Goal: Task Accomplishment & Management: Manage account settings

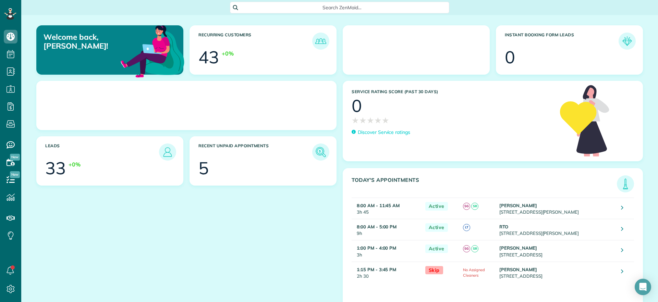
scroll to position [3, 3]
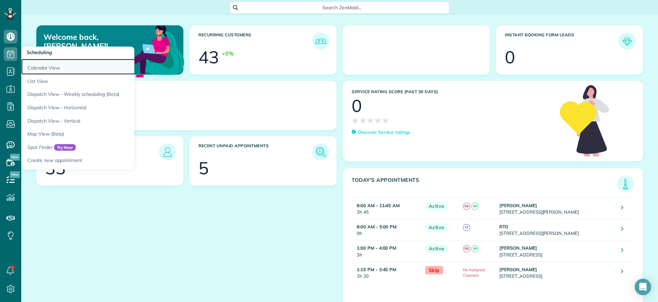
click at [39, 68] on link "Calendar View" at bounding box center [106, 67] width 171 height 16
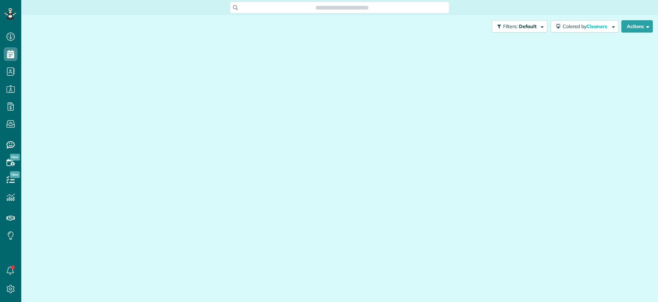
scroll to position [3, 3]
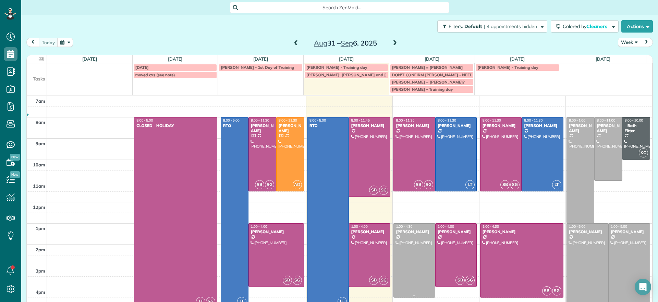
click at [406, 267] on div at bounding box center [414, 261] width 41 height 74
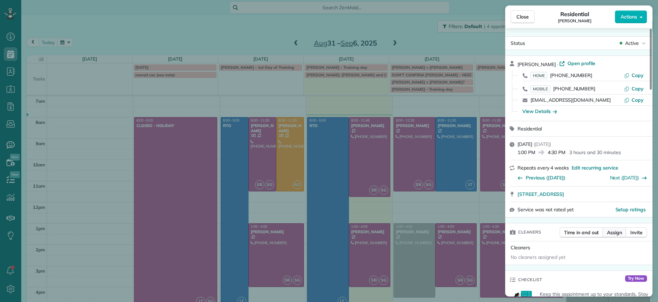
click at [618, 230] on span "Assign" at bounding box center [614, 232] width 15 height 7
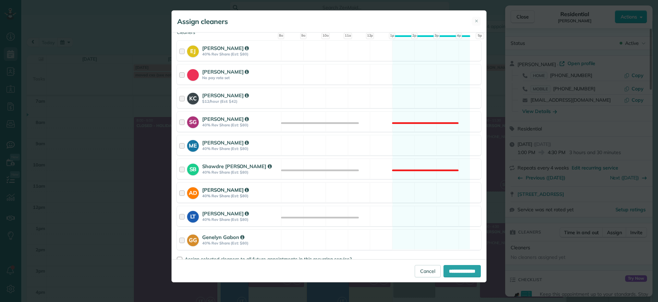
scroll to position [86, 0]
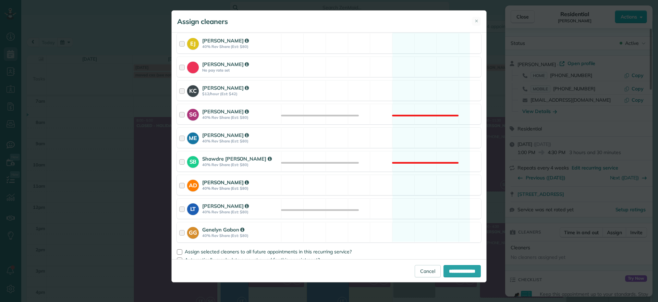
click at [432, 188] on div "AD Ashley Davis 40% Rev Share (Est: $80) Available" at bounding box center [329, 185] width 304 height 20
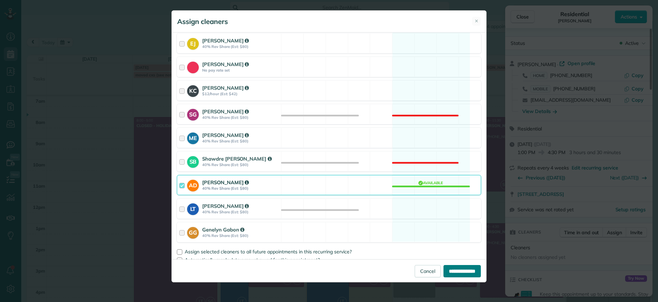
click at [446, 270] on input "**********" at bounding box center [461, 271] width 37 height 12
type input "**********"
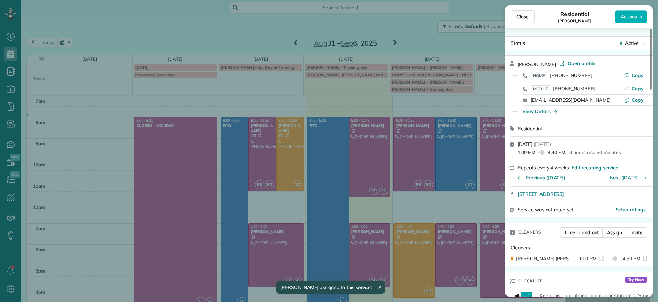
click at [241, 45] on div "Close Residential Lucy McCown Actions Status Active Lucy McCown · Open profile …" at bounding box center [329, 151] width 658 height 302
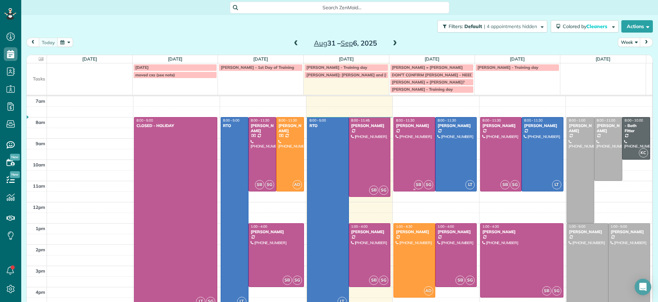
click at [406, 146] on div at bounding box center [414, 155] width 41 height 74
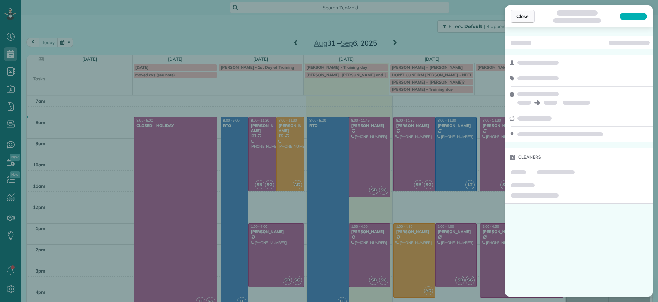
click at [521, 21] on button "Close" at bounding box center [523, 16] width 24 height 13
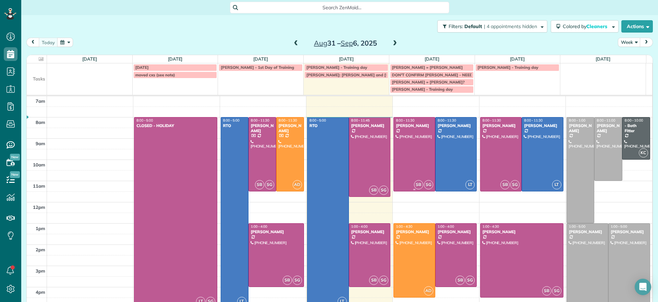
click at [414, 169] on div at bounding box center [414, 155] width 41 height 74
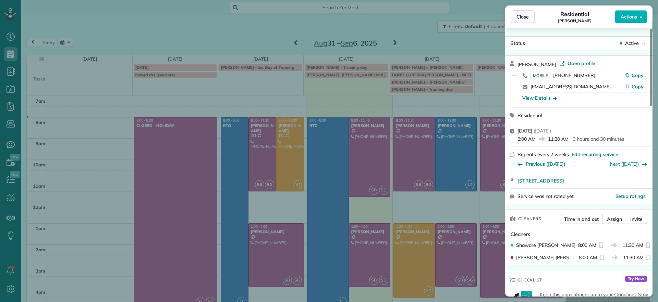
click at [527, 15] on span "Close" at bounding box center [522, 16] width 12 height 7
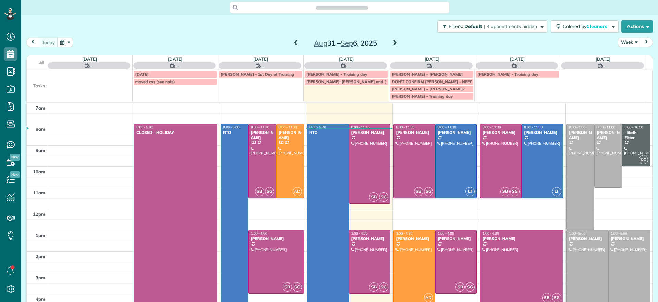
scroll to position [3, 3]
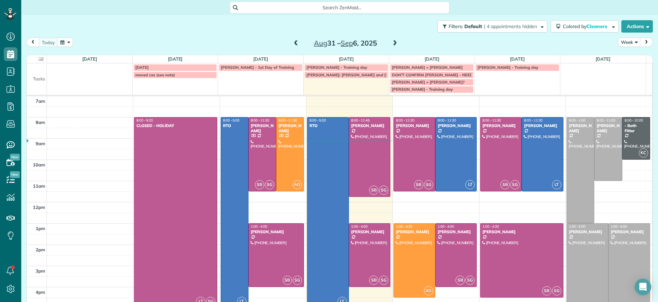
click at [321, 8] on span "Search ZenMaid…" at bounding box center [342, 7] width 208 height 7
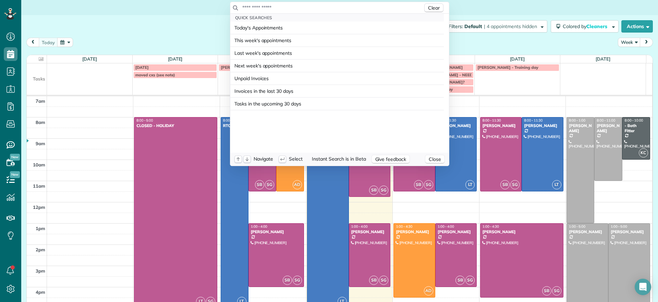
click at [321, 8] on input "text" at bounding box center [332, 7] width 181 height 7
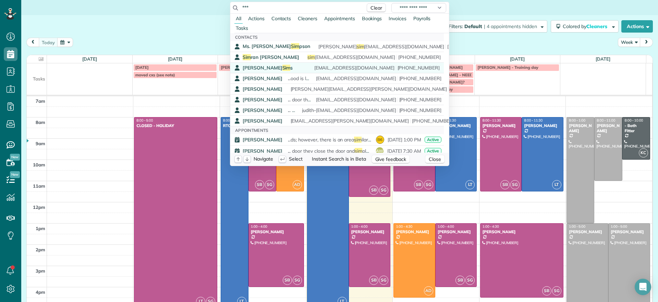
type input "***"
click at [282, 67] on span "Sim" at bounding box center [286, 68] width 8 height 6
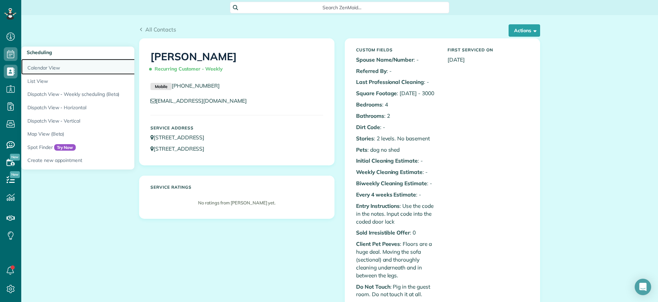
click at [37, 66] on link "Calendar View" at bounding box center [106, 67] width 171 height 16
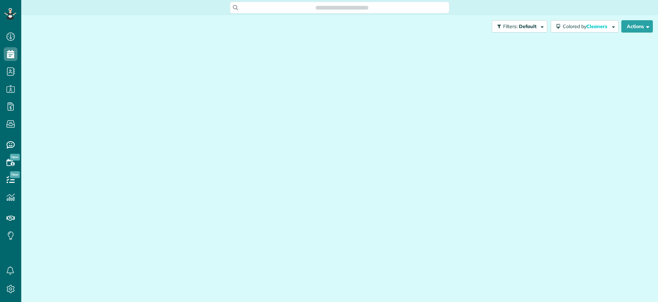
scroll to position [3, 3]
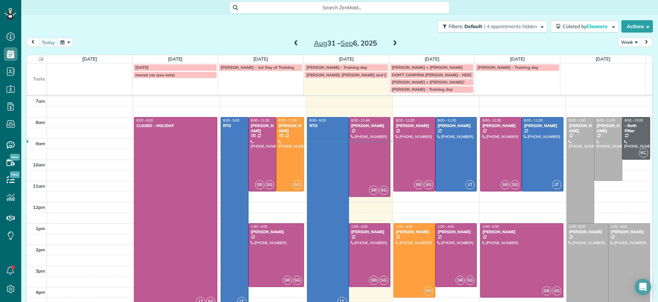
click at [393, 45] on span at bounding box center [395, 43] width 8 height 6
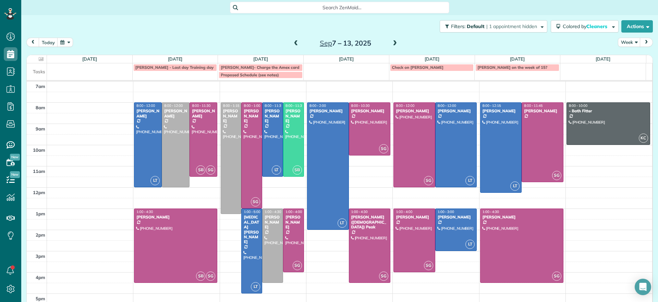
click at [294, 45] on span at bounding box center [296, 43] width 8 height 6
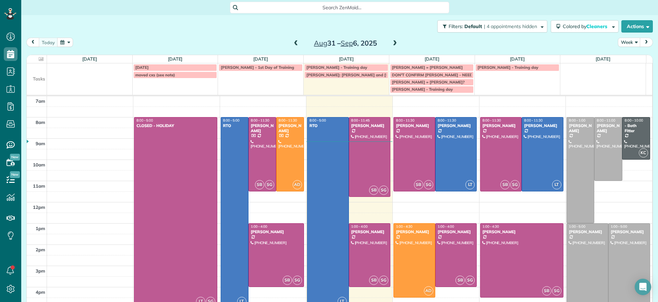
click at [386, 45] on div "[DATE] – [DATE]" at bounding box center [346, 43] width 110 height 11
click at [391, 41] on span at bounding box center [395, 43] width 8 height 6
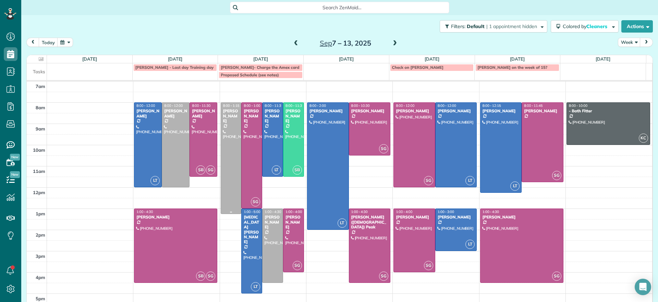
click at [228, 150] on div at bounding box center [231, 158] width 20 height 111
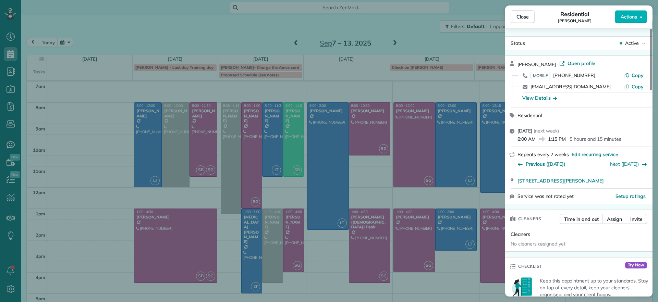
drag, startPoint x: 311, startPoint y: 74, endPoint x: 295, endPoint y: 75, distance: 16.2
click at [311, 74] on div "Close Residential [PERSON_NAME] Actions Status Active [PERSON_NAME] · Open prof…" at bounding box center [329, 151] width 658 height 302
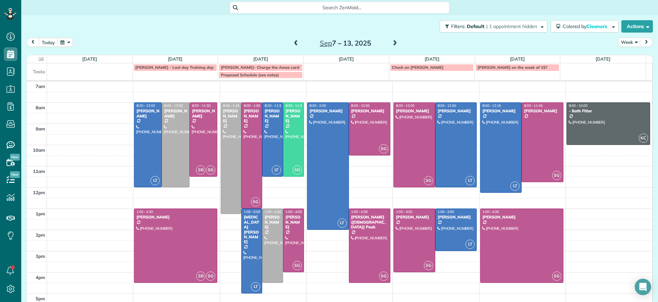
click at [284, 75] on div "Proposed Schedule (see notes)" at bounding box center [261, 75] width 80 height 5
click at [265, 27] on div "**********" at bounding box center [329, 151] width 658 height 302
click at [234, 179] on div at bounding box center [231, 158] width 20 height 111
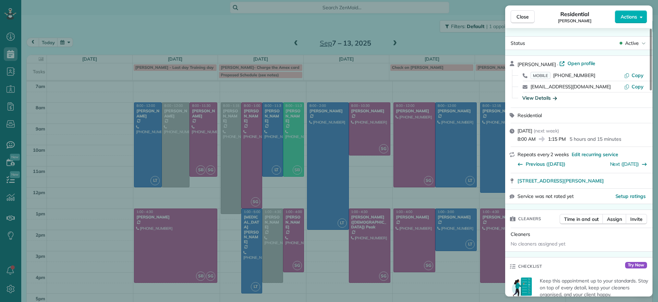
click at [550, 97] on div "View Details" at bounding box center [539, 98] width 35 height 7
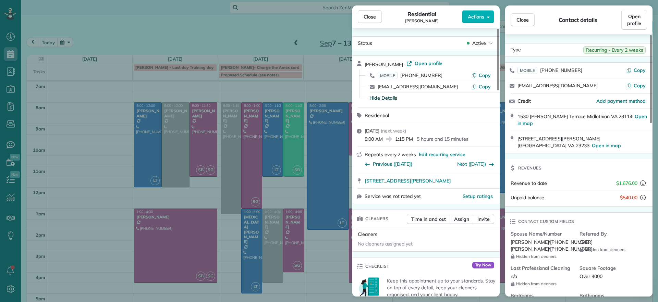
click at [221, 143] on div "Close Residential [PERSON_NAME] Actions Status Active [PERSON_NAME] · Open prof…" at bounding box center [329, 151] width 658 height 302
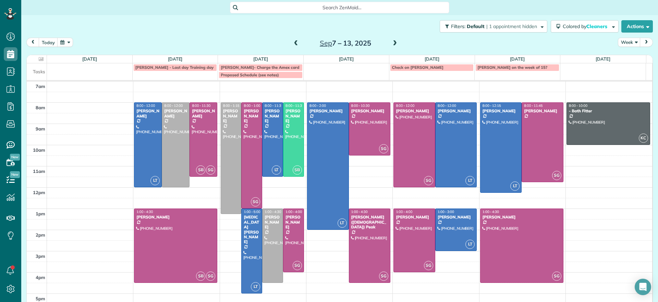
click at [221, 143] on body "Dashboard Scheduling Calendar View List View Dispatch View - Weekly scheduling …" at bounding box center [329, 151] width 658 height 302
click at [226, 155] on div at bounding box center [231, 158] width 20 height 111
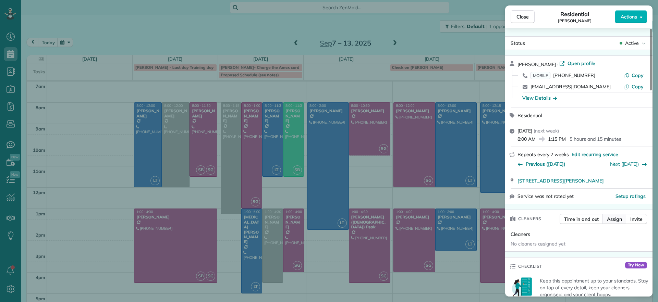
click at [616, 221] on span "Assign" at bounding box center [614, 219] width 15 height 7
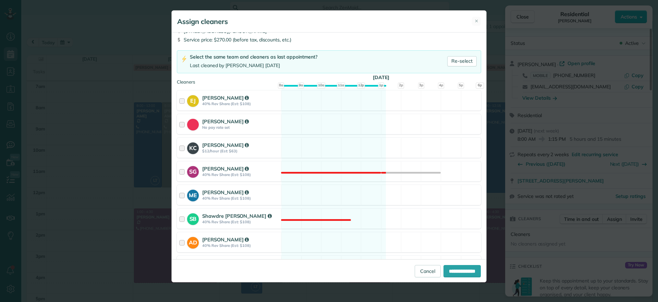
scroll to position [86, 0]
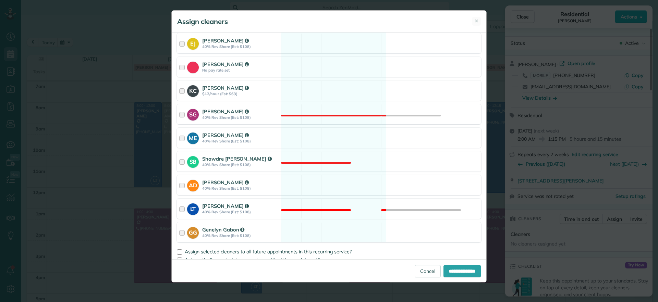
click at [350, 200] on div "LT [PERSON_NAME] 40% Rev Share (Est: $108) Not available" at bounding box center [329, 209] width 304 height 20
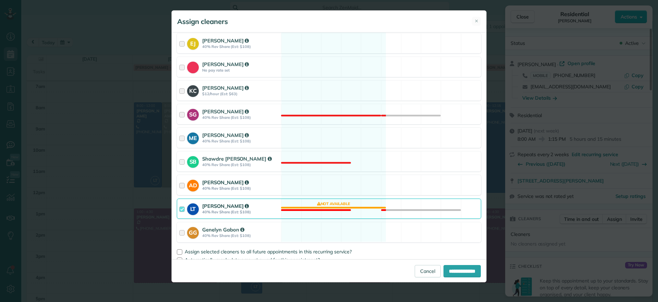
click at [326, 190] on div "AD [PERSON_NAME] 40% Rev Share (Est: $108) Available" at bounding box center [329, 185] width 304 height 20
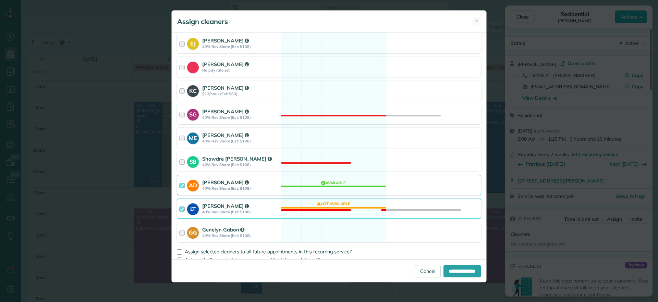
click at [339, 212] on div "LT [PERSON_NAME] 40% Rev Share (Est: $108) Not available" at bounding box center [329, 209] width 304 height 20
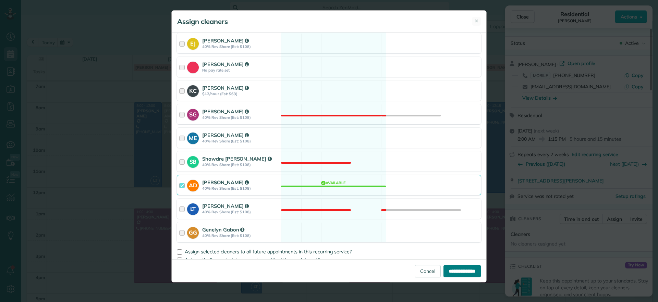
click at [444, 269] on input "**********" at bounding box center [461, 271] width 37 height 12
type input "**********"
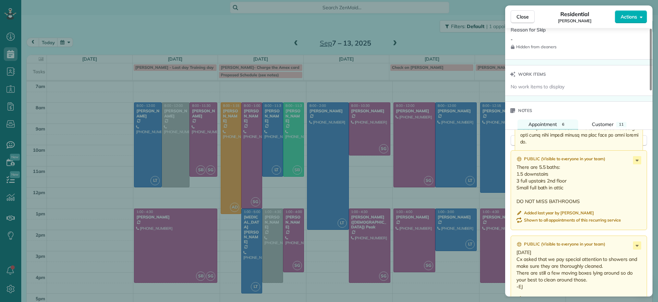
scroll to position [519, 0]
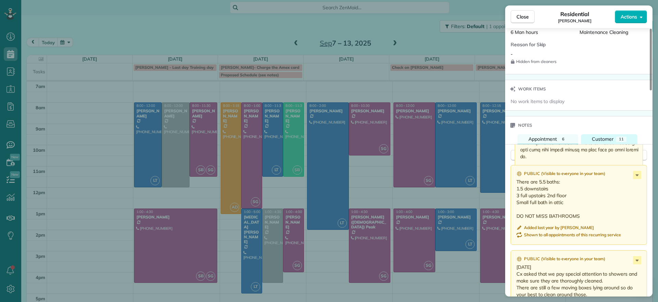
click at [601, 142] on div "Customer" at bounding box center [603, 139] width 22 height 7
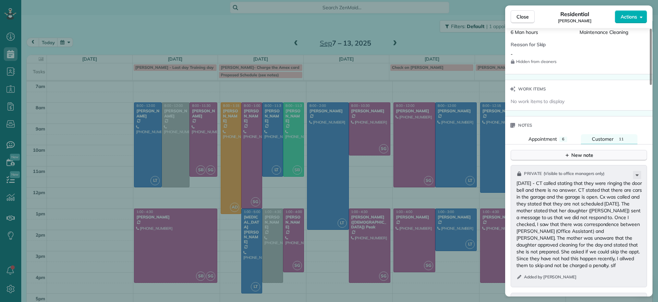
click at [584, 155] on div "New note" at bounding box center [578, 155] width 29 height 7
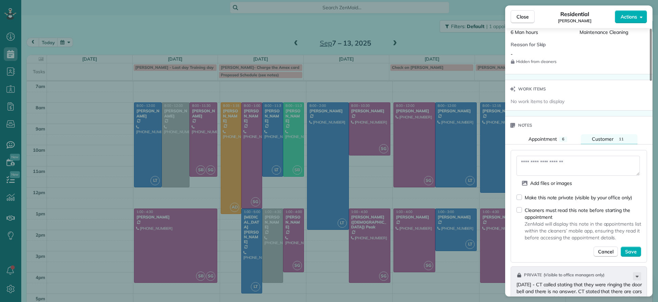
click at [539, 177] on form "Add files or images Make this note private (visible by your office only) Cleane…" at bounding box center [578, 206] width 125 height 101
click at [572, 156] on textarea at bounding box center [577, 166] width 123 height 20
type textarea "*"
click at [573, 165] on textarea "**********" at bounding box center [577, 166] width 123 height 20
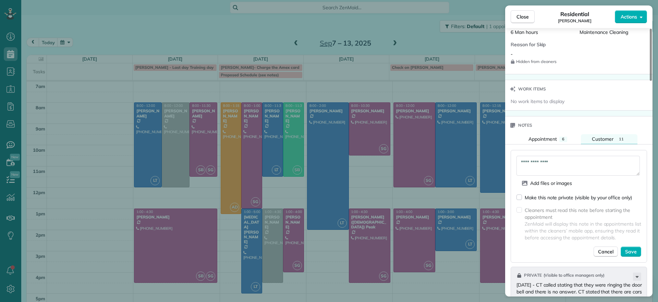
click at [547, 169] on textarea "**********" at bounding box center [577, 166] width 123 height 20
click at [593, 155] on div "**********" at bounding box center [579, 206] width 136 height 113
click at [565, 158] on textarea "**********" at bounding box center [577, 166] width 123 height 20
type textarea "**********"
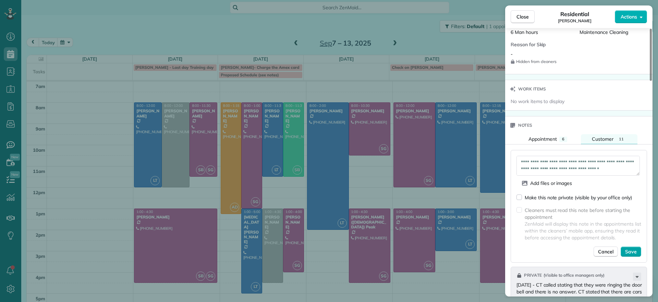
click at [637, 250] on button "Save" at bounding box center [631, 252] width 21 height 10
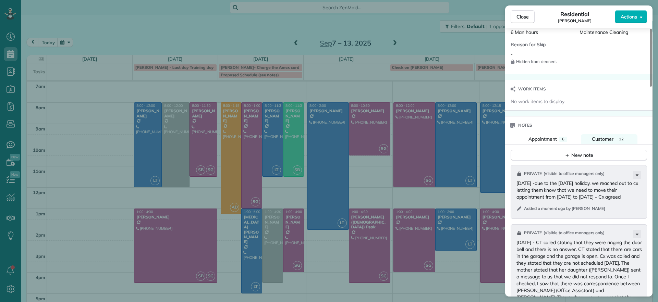
click at [284, 21] on div "Close Residential [PERSON_NAME] Actions Status Active [PERSON_NAME] · Open prof…" at bounding box center [329, 151] width 658 height 302
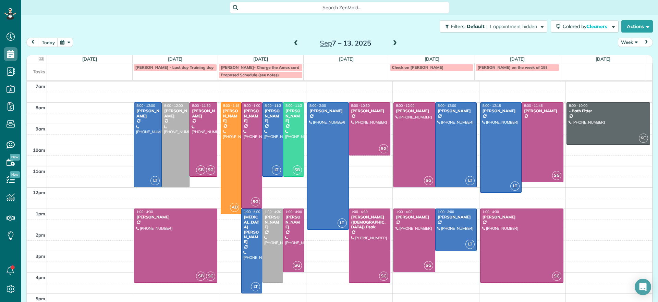
click at [292, 41] on span at bounding box center [296, 43] width 8 height 6
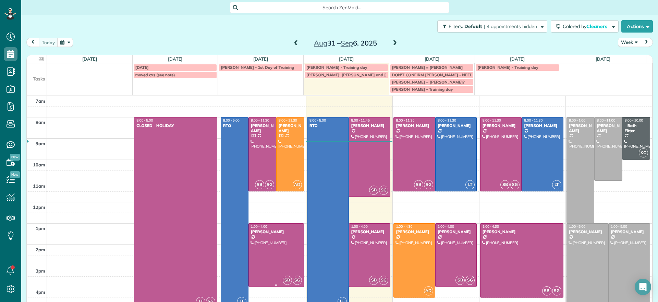
click at [265, 240] on div at bounding box center [276, 255] width 55 height 63
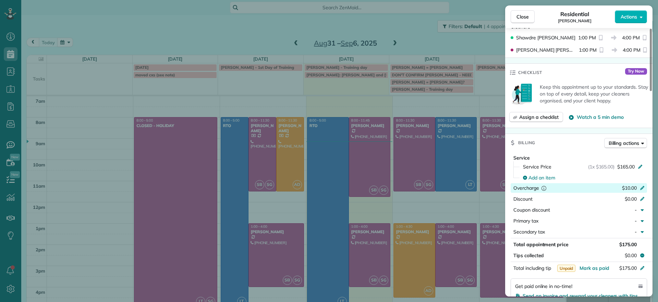
scroll to position [301, 0]
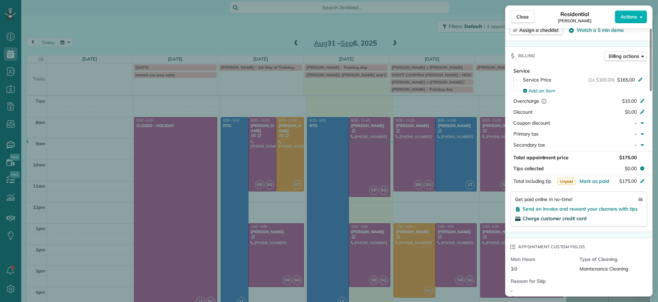
click at [565, 216] on span "Charge customer credit card" at bounding box center [555, 219] width 64 height 6
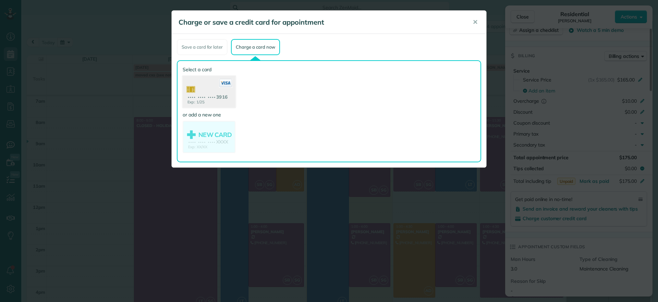
click at [205, 87] on use at bounding box center [209, 92] width 53 height 33
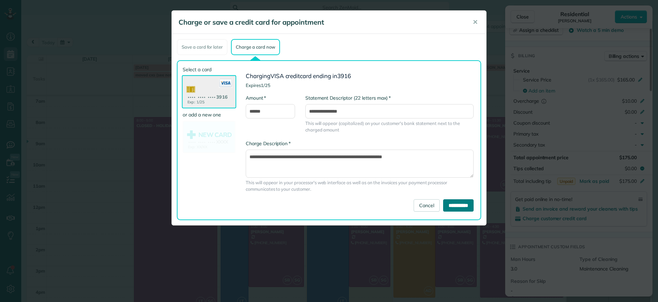
click at [443, 203] on input "**********" at bounding box center [458, 205] width 30 height 12
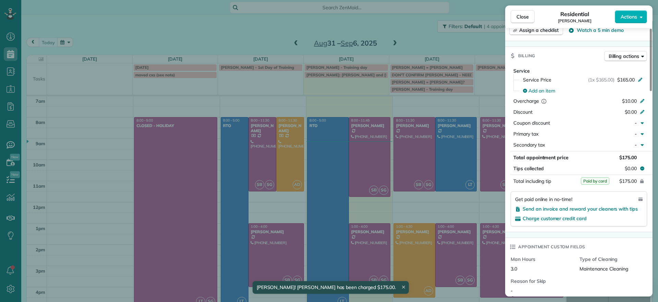
click at [279, 235] on div "Close Residential [PERSON_NAME] Actions Status Active [PERSON_NAME] · Open prof…" at bounding box center [329, 151] width 658 height 302
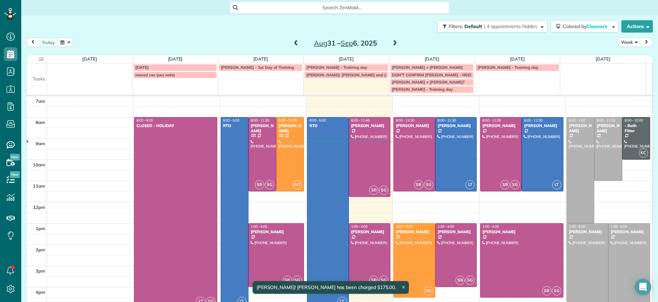
click at [277, 242] on div at bounding box center [276, 255] width 55 height 63
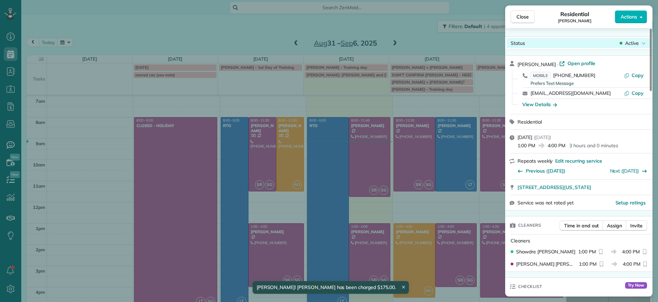
click at [627, 45] on span "Active" at bounding box center [632, 43] width 14 height 7
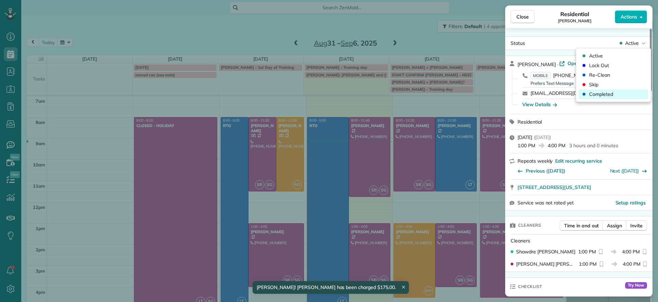
click at [606, 95] on span "Completed" at bounding box center [601, 94] width 24 height 7
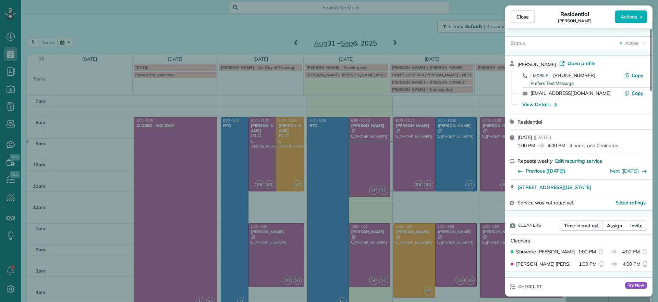
click at [265, 34] on div "Close Residential [PERSON_NAME] Actions Status Active [PERSON_NAME] · Open prof…" at bounding box center [329, 151] width 658 height 302
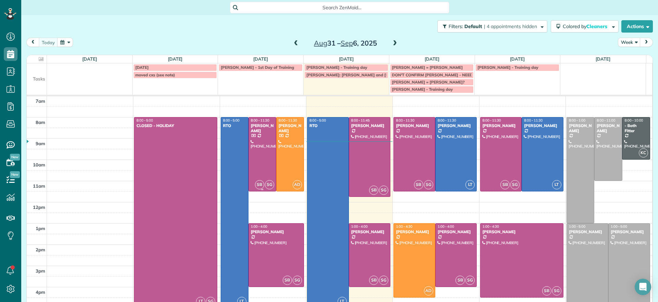
click at [256, 154] on div at bounding box center [262, 155] width 27 height 74
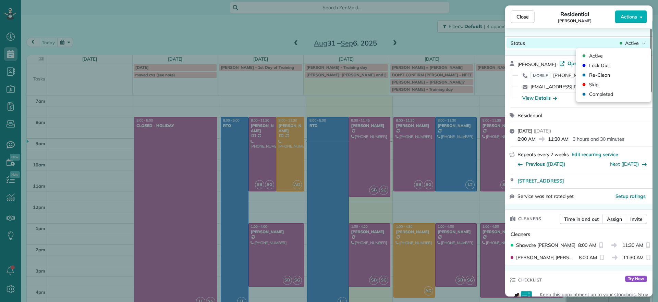
click at [632, 0] on div "Close Residential [PERSON_NAME] Actions Status Active [PERSON_NAME] · Open prof…" at bounding box center [329, 0] width 658 height 0
click at [595, 99] on div "Completed" at bounding box center [613, 94] width 69 height 10
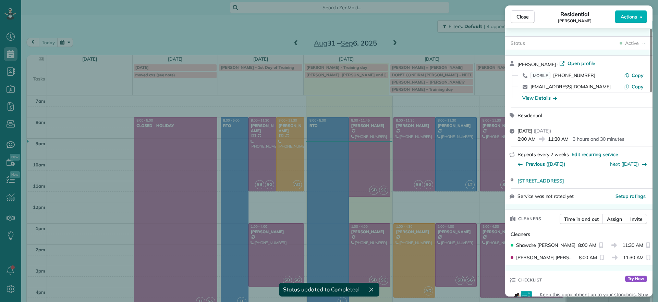
click at [355, 108] on div "Close Residential [PERSON_NAME] Actions Status Active [PERSON_NAME] · Open prof…" at bounding box center [329, 151] width 658 height 302
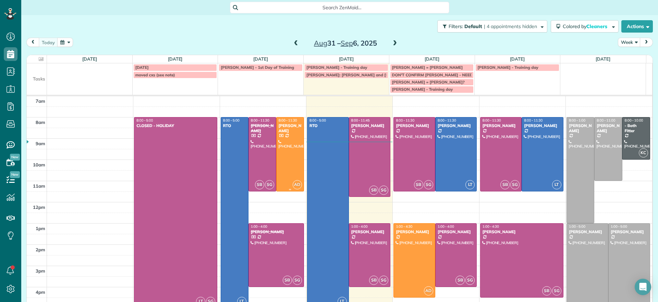
click at [286, 131] on div "[PERSON_NAME]" at bounding box center [290, 128] width 24 height 10
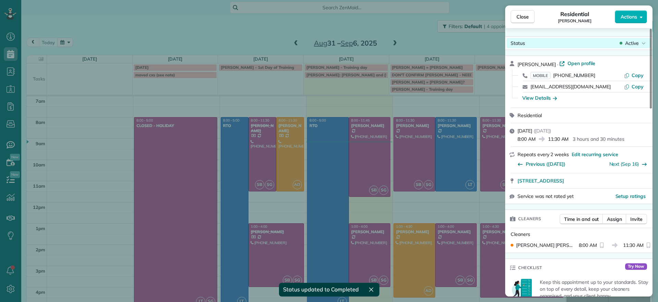
click at [634, 46] on span "Active" at bounding box center [632, 43] width 14 height 7
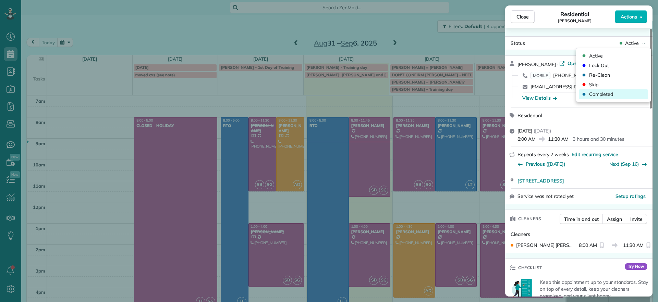
click at [589, 90] on div "Completed" at bounding box center [613, 94] width 69 height 10
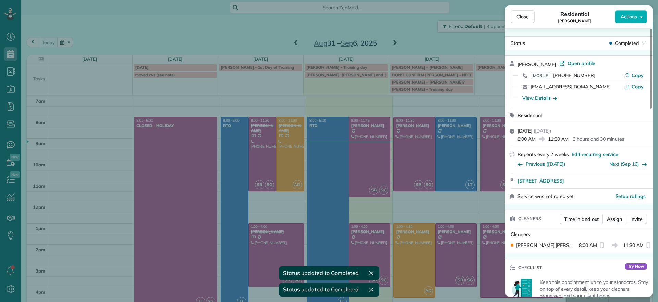
click at [224, 37] on div "Close Residential [PERSON_NAME] Actions Status Completed [PERSON_NAME] · Open p…" at bounding box center [329, 151] width 658 height 302
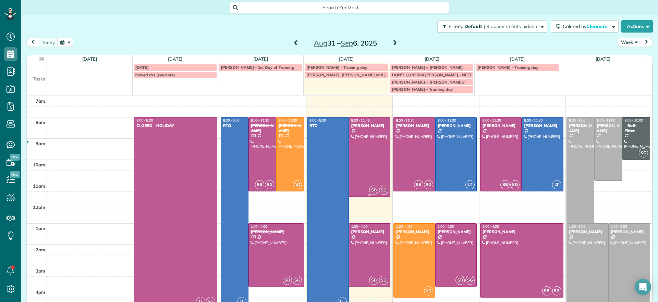
click at [360, 158] on div at bounding box center [369, 157] width 41 height 79
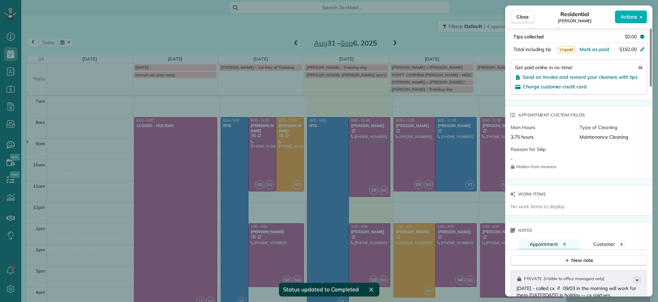
scroll to position [472, 0]
click at [532, 83] on div "Charge customer credit card" at bounding box center [578, 86] width 127 height 7
click at [526, 83] on span "Charge customer credit card" at bounding box center [555, 86] width 64 height 6
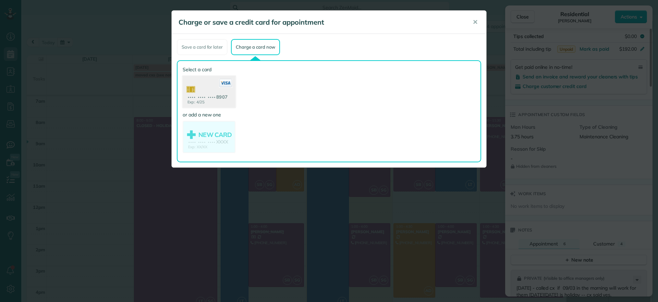
click at [224, 103] on use at bounding box center [209, 92] width 53 height 33
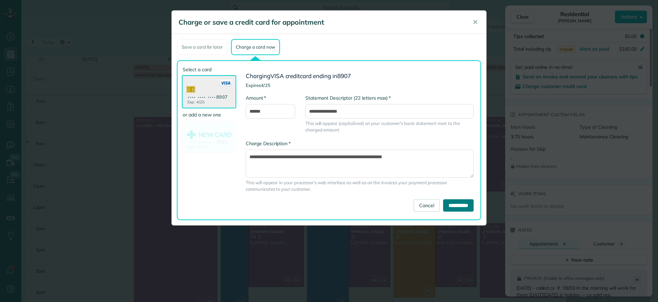
click at [464, 205] on input "**********" at bounding box center [458, 205] width 30 height 12
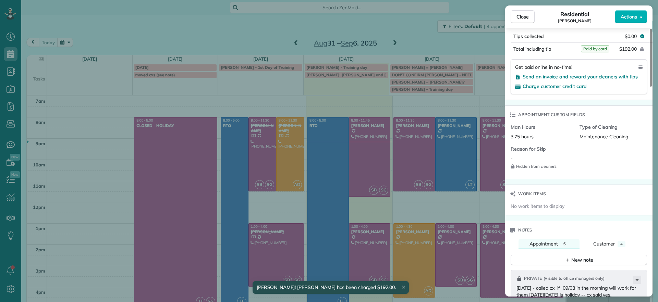
click at [266, 32] on div "Close Residential [PERSON_NAME] Actions Status Active [PERSON_NAME] · Open prof…" at bounding box center [329, 151] width 658 height 302
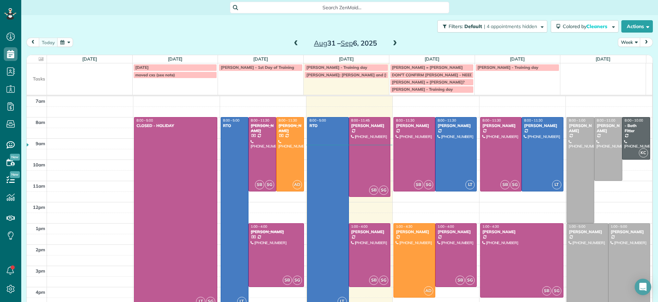
click at [394, 41] on span at bounding box center [395, 43] width 8 height 6
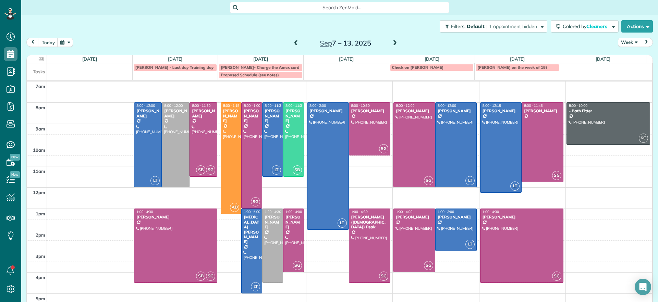
click at [391, 43] on span at bounding box center [395, 43] width 8 height 6
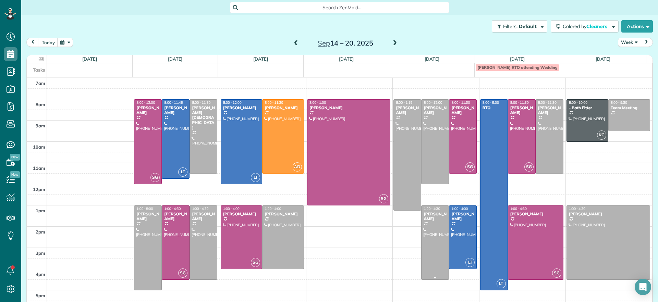
click at [424, 237] on div at bounding box center [435, 243] width 27 height 74
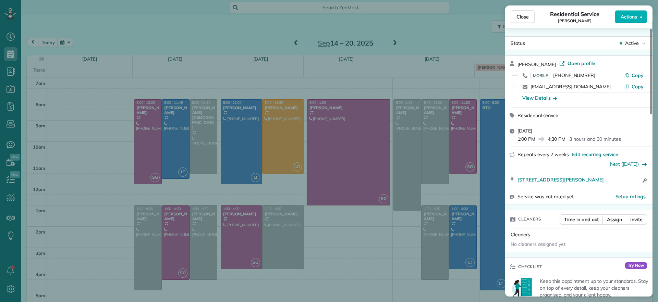
click at [517, 183] on div "[STREET_ADDRESS][PERSON_NAME] Open access information" at bounding box center [578, 180] width 147 height 16
drag, startPoint x: 516, startPoint y: 183, endPoint x: 634, endPoint y: 181, distance: 117.6
click at [634, 181] on div "[STREET_ADDRESS][PERSON_NAME] Open in maps Open in maps Open access information" at bounding box center [578, 180] width 147 height 16
drag, startPoint x: 348, startPoint y: 260, endPoint x: 361, endPoint y: 250, distance: 16.3
click at [349, 260] on div "Close Residential Service [PERSON_NAME] Actions Status Active [PERSON_NAME] · O…" at bounding box center [329, 151] width 658 height 302
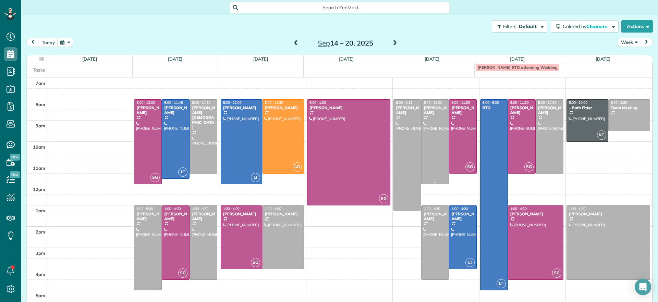
click at [433, 147] on div at bounding box center [435, 142] width 27 height 84
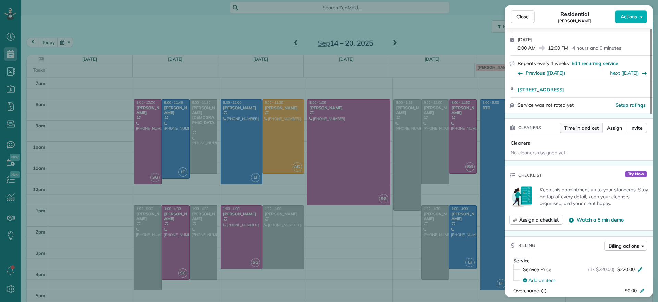
scroll to position [84, 0]
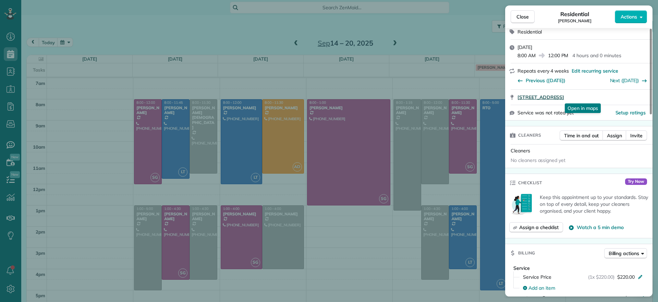
drag, startPoint x: 514, startPoint y: 97, endPoint x: 635, endPoint y: 97, distance: 120.6
click at [635, 97] on div "[STREET_ADDRESS] Open in maps Open in maps" at bounding box center [578, 97] width 147 height 15
